Goal: Find specific page/section: Find specific page/section

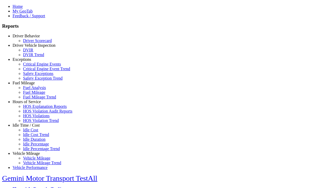
click at [30, 128] on link "Idle Time / Cost" at bounding box center [26, 125] width 27 height 4
click at [34, 132] on link "Idle Cost" at bounding box center [30, 130] width 15 height 4
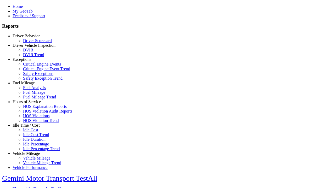
type input "**********"
